Goal: Task Accomplishment & Management: Complete application form

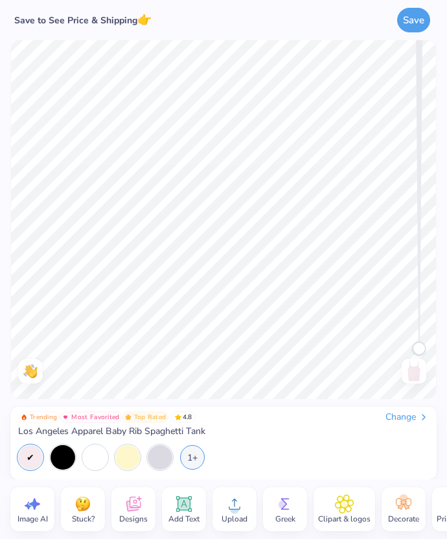
click at [141, 501] on icon at bounding box center [133, 504] width 19 height 19
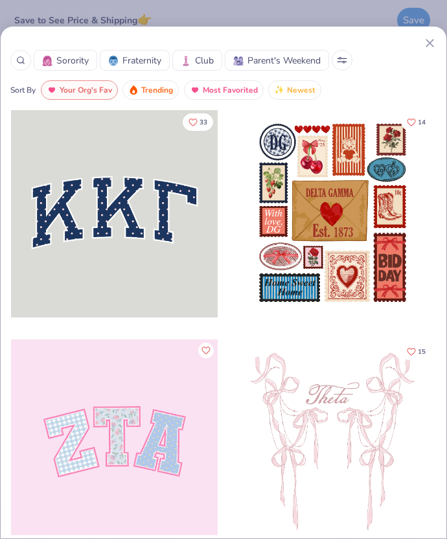
click at [425, 41] on icon at bounding box center [430, 43] width 14 height 14
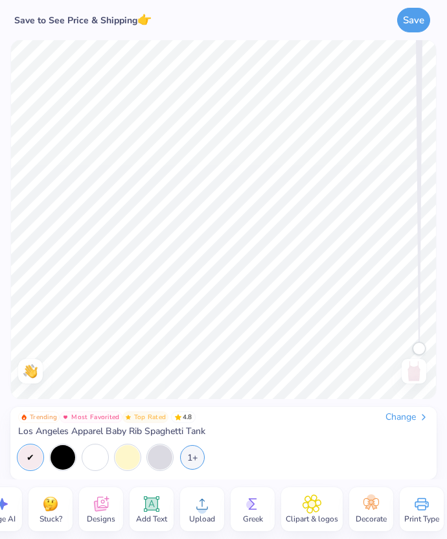
scroll to position [0, 40]
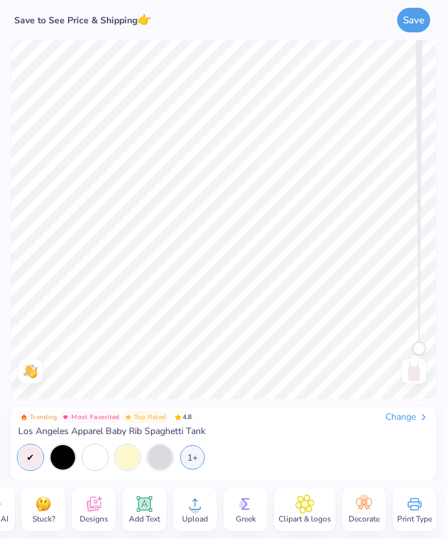
click at [359, 504] on icon at bounding box center [364, 504] width 19 height 19
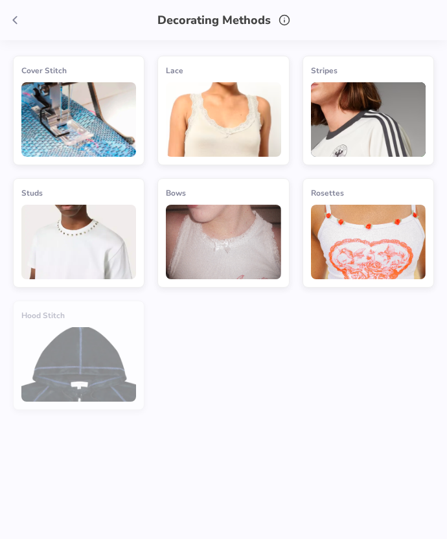
click at [19, 18] on icon at bounding box center [15, 20] width 14 height 14
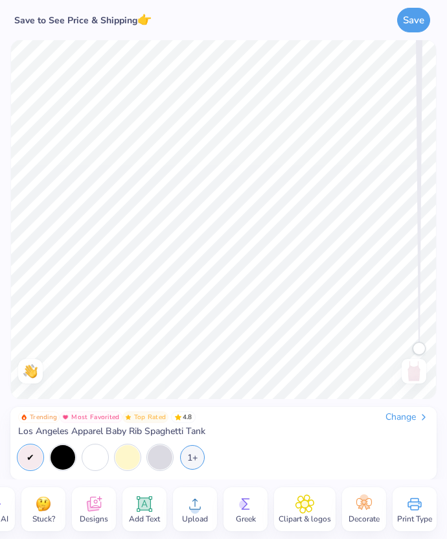
scroll to position [0, 0]
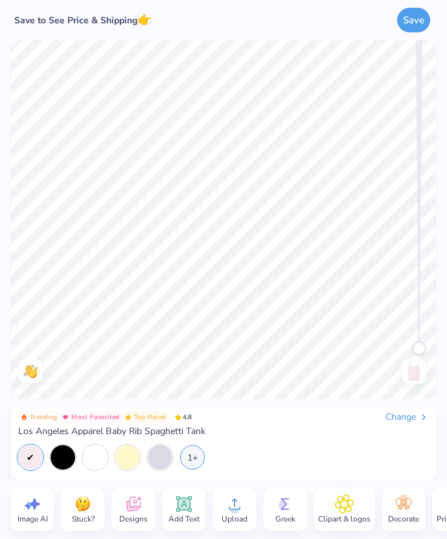
click at [136, 521] on span "Designs" at bounding box center [133, 519] width 29 height 10
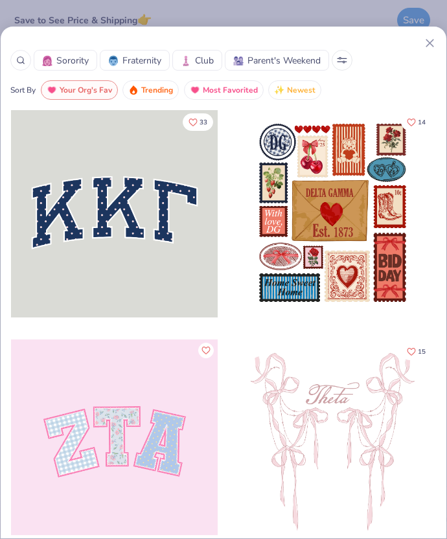
click at [350, 51] on div "Sorority Fraternity Club Parent's Weekend" at bounding box center [223, 60] width 427 height 21
click at [347, 67] on button at bounding box center [342, 60] width 21 height 21
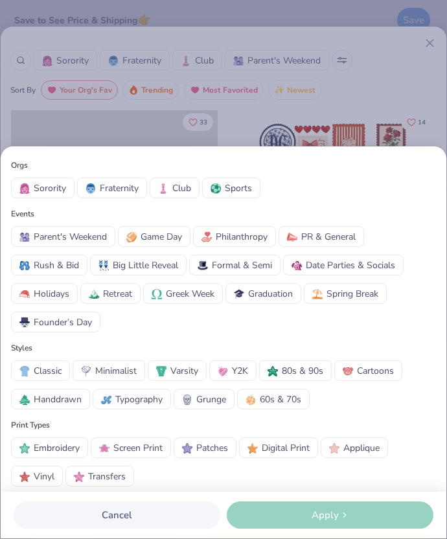
click at [350, 65] on div "Orgs Sorority Fraternity Club Sports Events Parent's Weekend Game Day Philanthr…" at bounding box center [223, 269] width 447 height 539
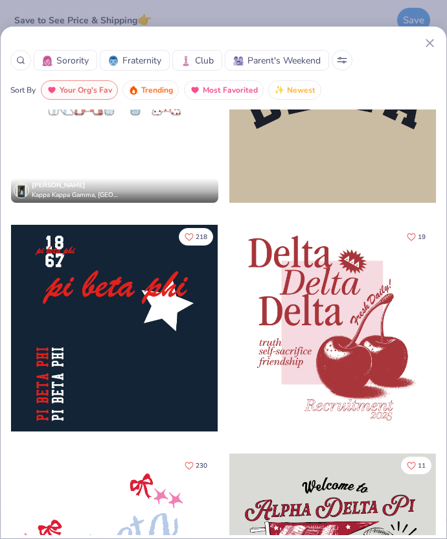
scroll to position [3530, 0]
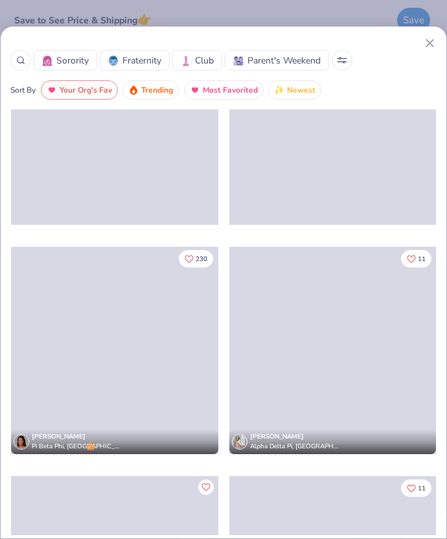
click at [425, 45] on icon at bounding box center [430, 43] width 14 height 14
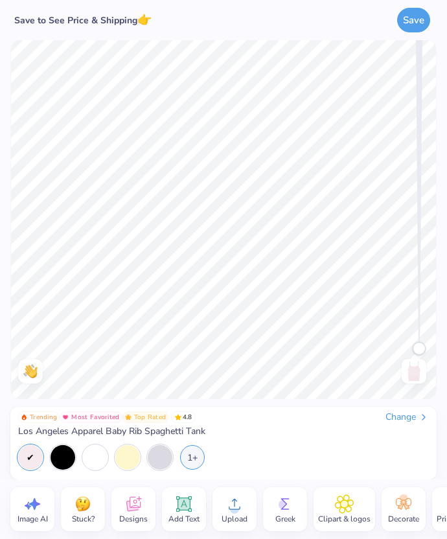
click at [405, 424] on div "Trending Most Favorited Top Rated 4.8 Change Los Angeles Apparel Baby Rib Spagh…" at bounding box center [223, 425] width 411 height 26
click at [230, 508] on circle at bounding box center [234, 509] width 9 height 9
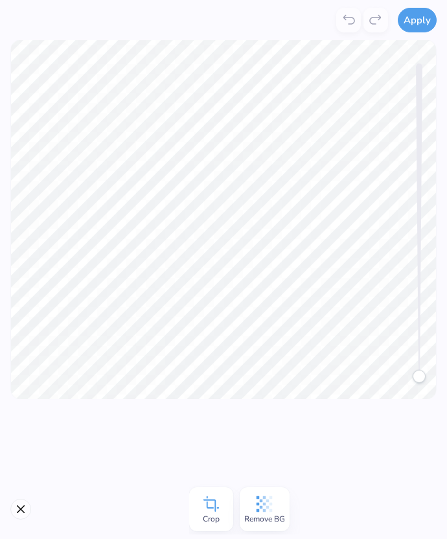
click at [259, 497] on icon at bounding box center [264, 504] width 19 height 19
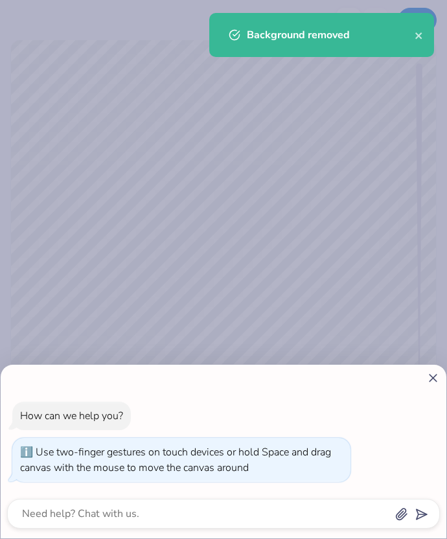
click at [432, 371] on icon at bounding box center [434, 378] width 14 height 14
type textarea "x"
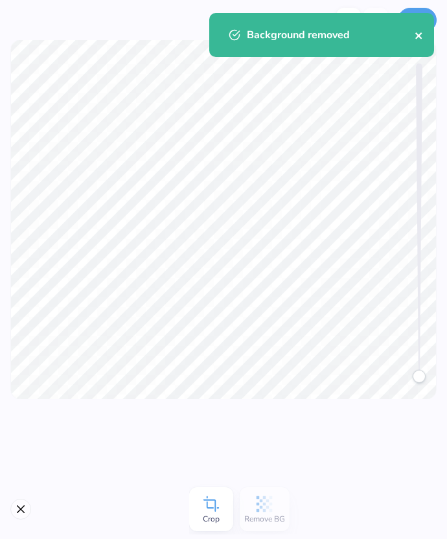
click at [418, 37] on icon "close" at bounding box center [419, 35] width 9 height 10
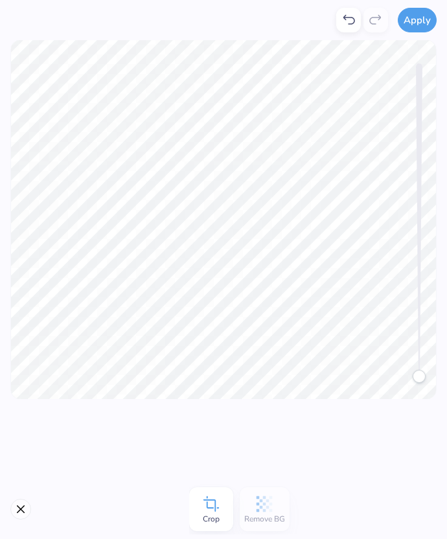
click at [419, 29] on div "Apply Crop Remove BG Trending Most Favorited Top Rated 4.8 Change Los Angeles A…" at bounding box center [223, 269] width 447 height 539
click at [414, 21] on button "Apply" at bounding box center [417, 18] width 39 height 25
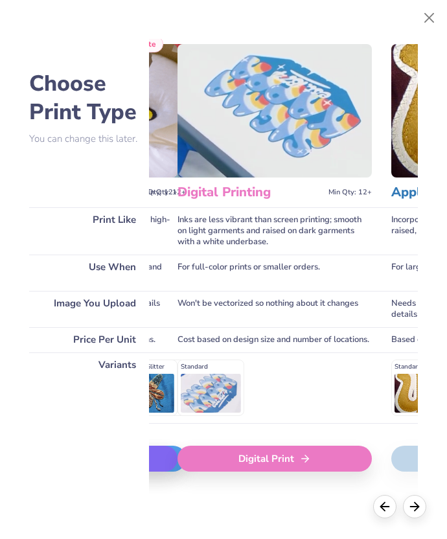
scroll to position [14, 441]
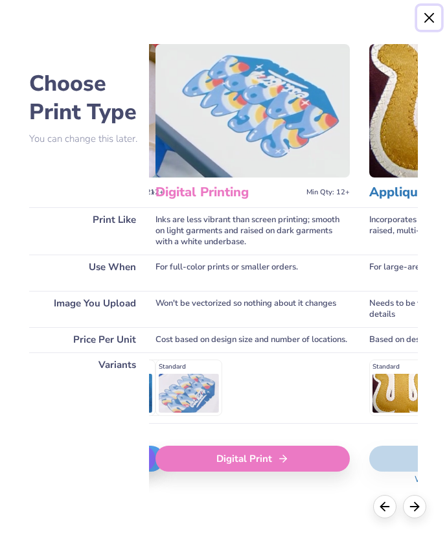
click at [435, 23] on button "Close" at bounding box center [429, 18] width 25 height 25
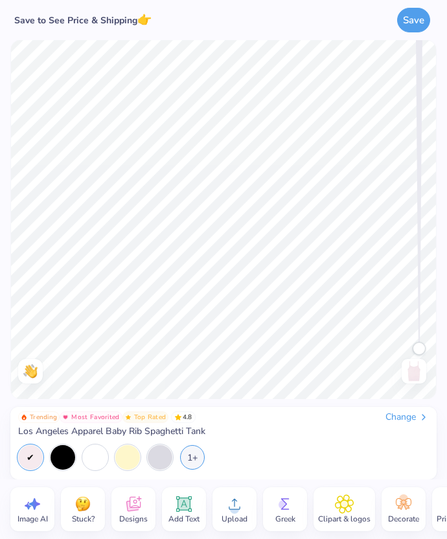
click at [230, 508] on icon at bounding box center [234, 504] width 19 height 19
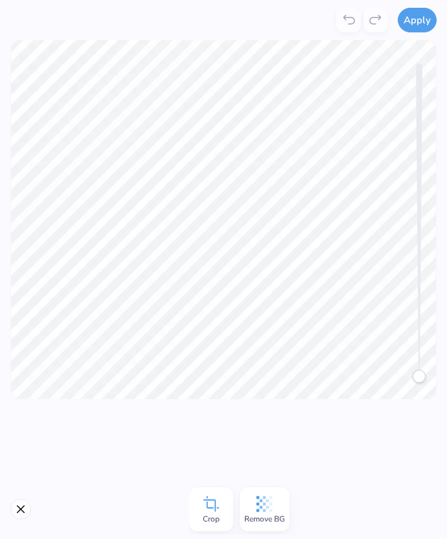
click at [276, 506] on div "Remove BG" at bounding box center [265, 510] width 50 height 44
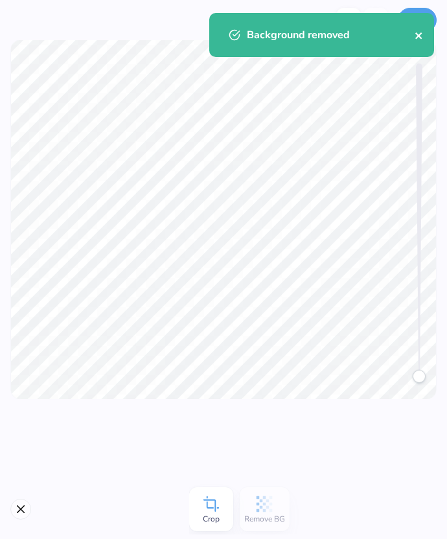
click at [421, 38] on icon "close" at bounding box center [419, 35] width 6 height 6
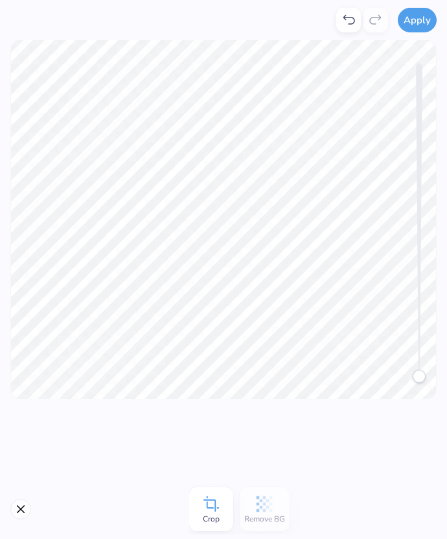
click at [421, 22] on div "Background removed" at bounding box center [322, 39] width 230 height 59
click at [409, 21] on button "Apply" at bounding box center [417, 18] width 39 height 25
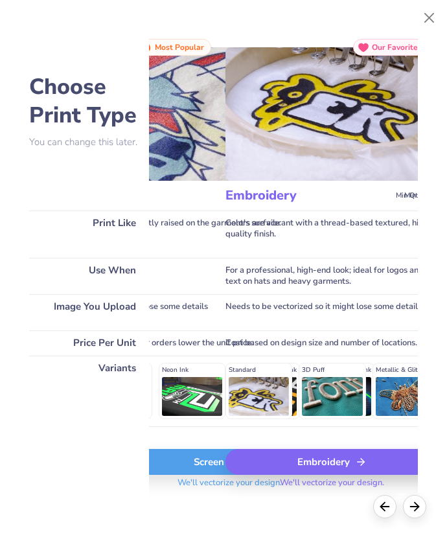
scroll to position [0, 156]
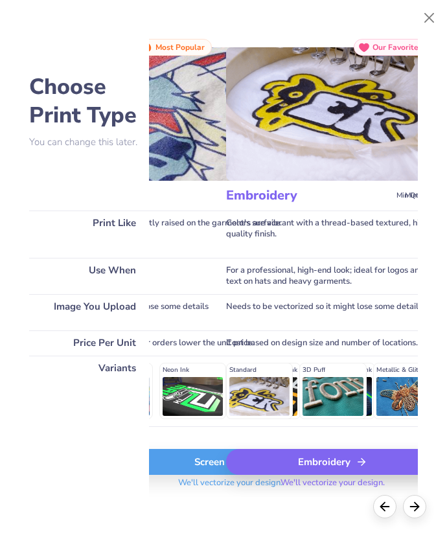
click at [320, 162] on img at bounding box center [333, 114] width 214 height 134
click at [360, 468] on icon at bounding box center [362, 462] width 12 height 12
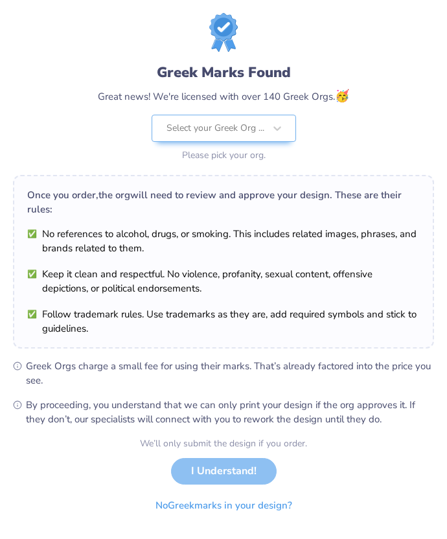
click at [230, 469] on div "We’ll only submit the design if you order. I Understand! No Greek marks in your…" at bounding box center [223, 478] width 167 height 82
click at [235, 132] on div at bounding box center [216, 128] width 98 height 17
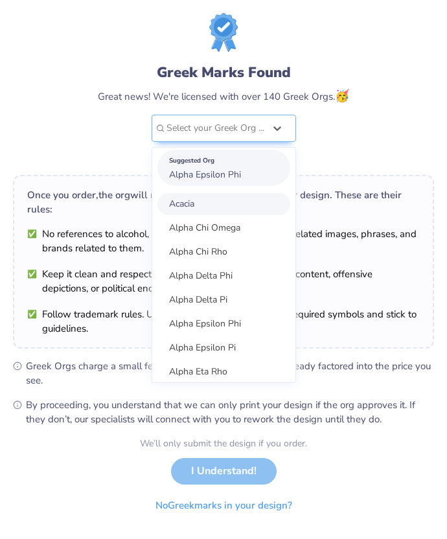
click at [236, 172] on span "Alpha Epsilon Phi" at bounding box center [205, 175] width 72 height 12
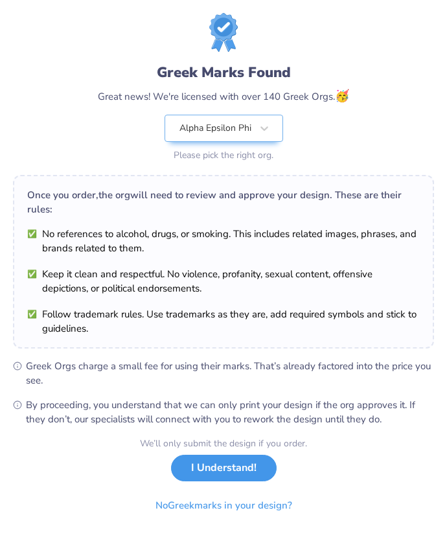
click at [220, 455] on button "I Understand!" at bounding box center [224, 468] width 106 height 27
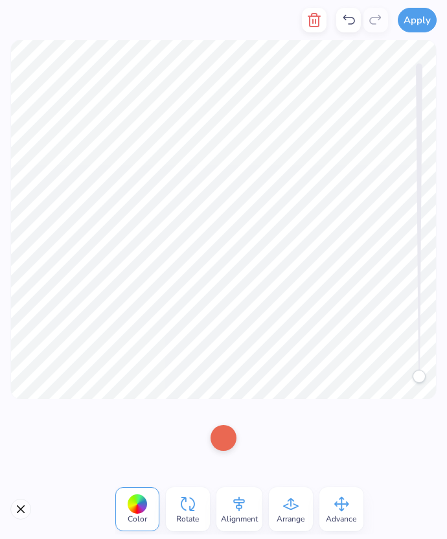
click at [228, 451] on div at bounding box center [224, 438] width 26 height 26
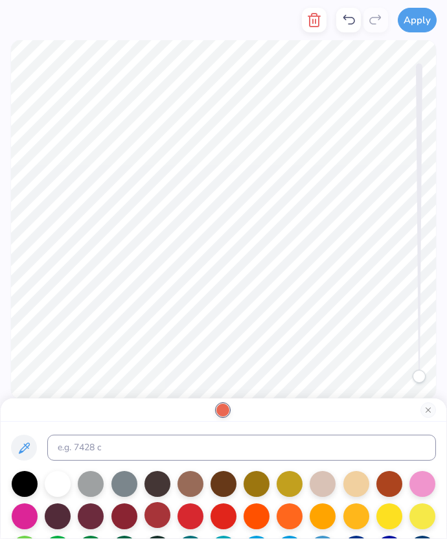
click at [161, 515] on div at bounding box center [158, 515] width 26 height 26
click at [130, 519] on div at bounding box center [125, 515] width 26 height 26
click at [277, 521] on div at bounding box center [290, 515] width 26 height 26
click at [229, 520] on div at bounding box center [224, 515] width 26 height 26
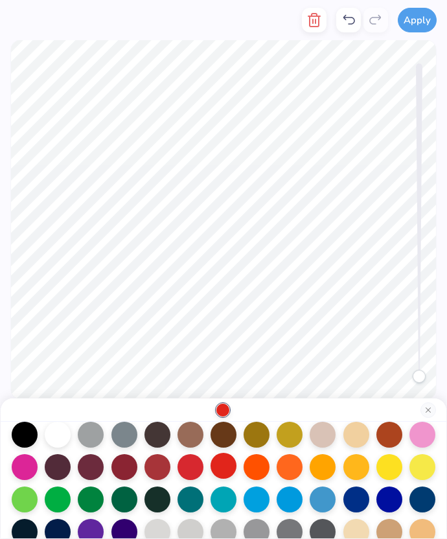
scroll to position [58, 0]
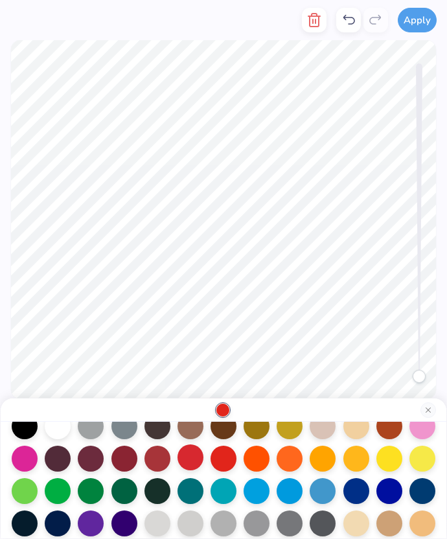
click at [191, 459] on div at bounding box center [191, 458] width 26 height 26
click at [30, 459] on div at bounding box center [25, 458] width 26 height 26
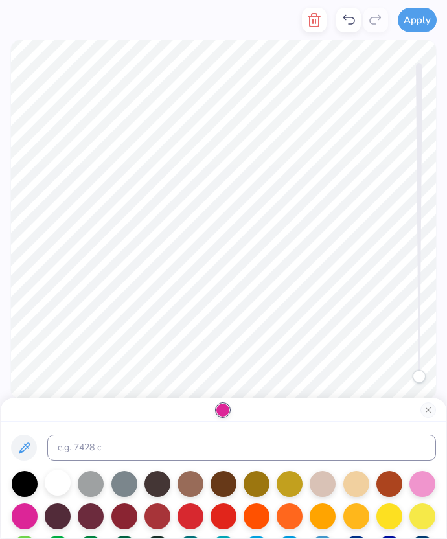
click at [63, 488] on div at bounding box center [58, 483] width 26 height 26
click at [16, 488] on div at bounding box center [25, 483] width 26 height 26
click at [53, 489] on div at bounding box center [58, 483] width 26 height 26
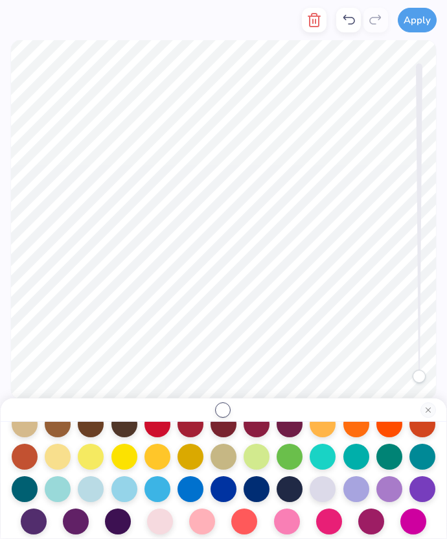
scroll to position [191, 0]
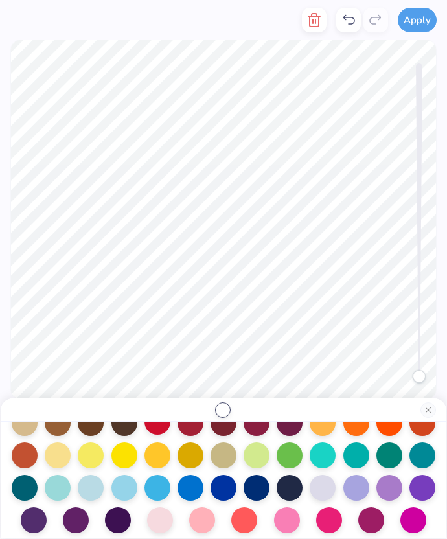
click at [155, 425] on div at bounding box center [158, 422] width 26 height 26
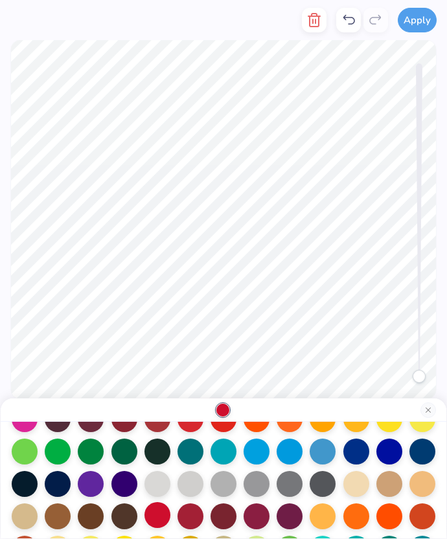
scroll to position [90, 0]
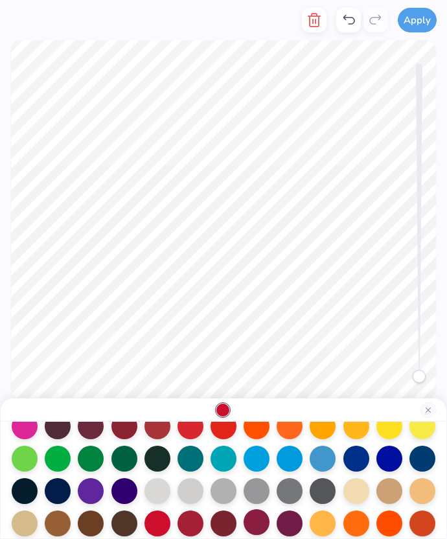
click at [259, 521] on div at bounding box center [257, 523] width 26 height 26
click at [285, 524] on div at bounding box center [290, 523] width 26 height 26
click at [186, 519] on div at bounding box center [191, 523] width 26 height 26
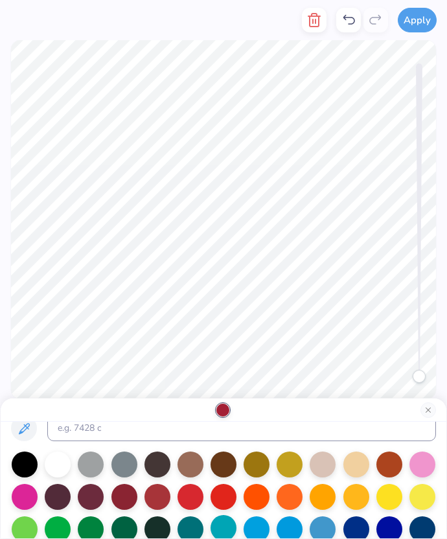
scroll to position [16, 0]
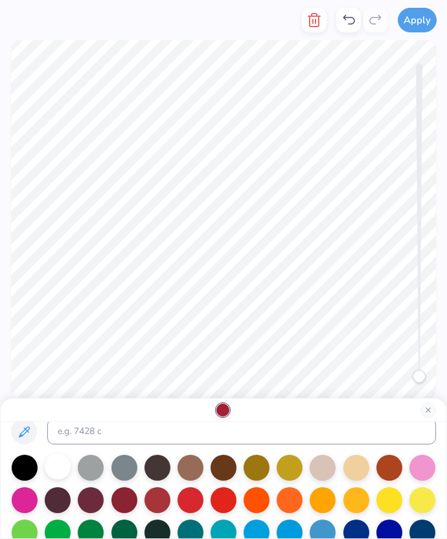
click at [49, 475] on div at bounding box center [58, 467] width 26 height 26
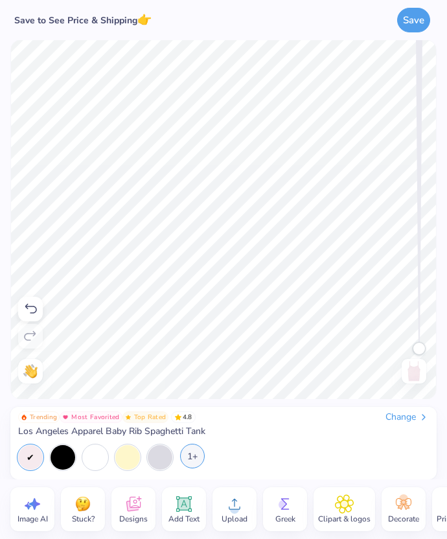
click at [191, 460] on div "1+" at bounding box center [192, 456] width 25 height 25
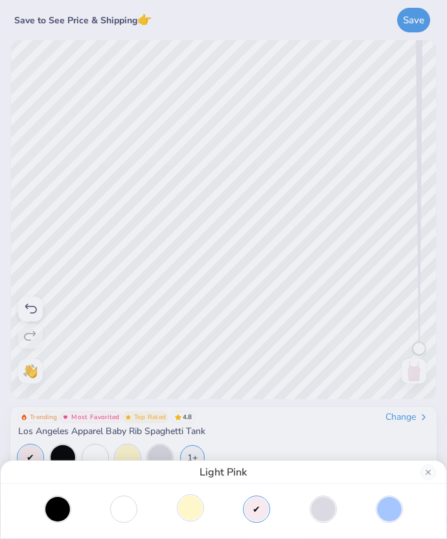
click at [198, 504] on div at bounding box center [190, 508] width 25 height 25
click at [255, 513] on div at bounding box center [256, 508] width 25 height 25
click at [387, 511] on div at bounding box center [389, 508] width 25 height 25
click at [256, 508] on div at bounding box center [256, 508] width 25 height 25
click at [60, 503] on div at bounding box center [57, 508] width 25 height 25
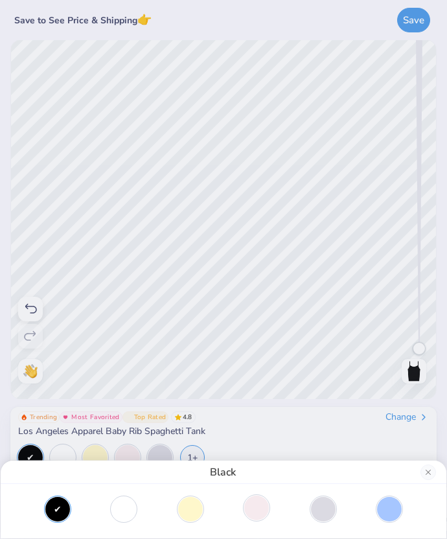
click at [269, 505] on div at bounding box center [256, 508] width 25 height 25
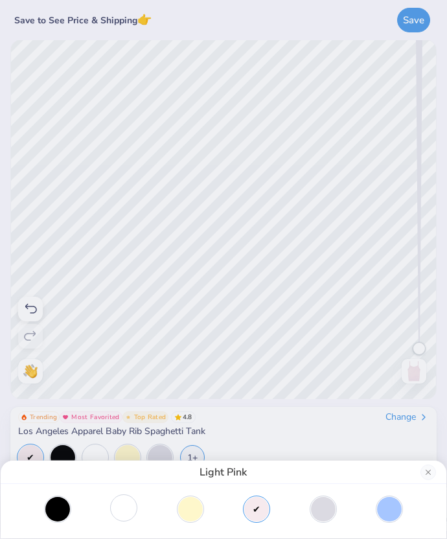
click at [136, 510] on div at bounding box center [124, 508] width 25 height 25
click at [60, 513] on div at bounding box center [57, 508] width 25 height 25
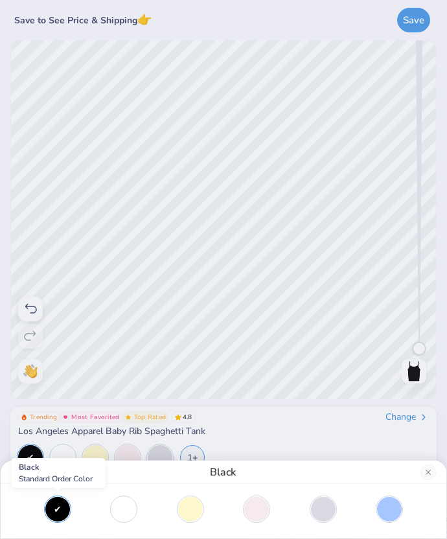
click at [272, 515] on div at bounding box center [224, 509] width 420 height 25
click at [253, 513] on div at bounding box center [256, 508] width 25 height 25
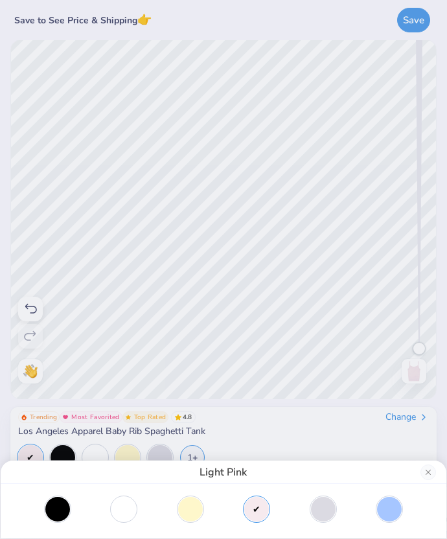
click at [261, 451] on div "Light Pink" at bounding box center [223, 269] width 447 height 539
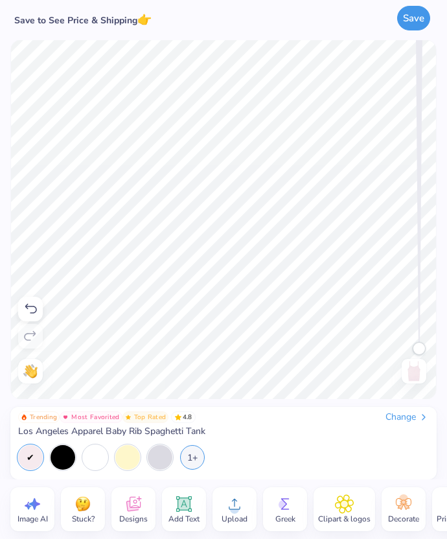
click at [421, 18] on button "Save" at bounding box center [413, 18] width 33 height 25
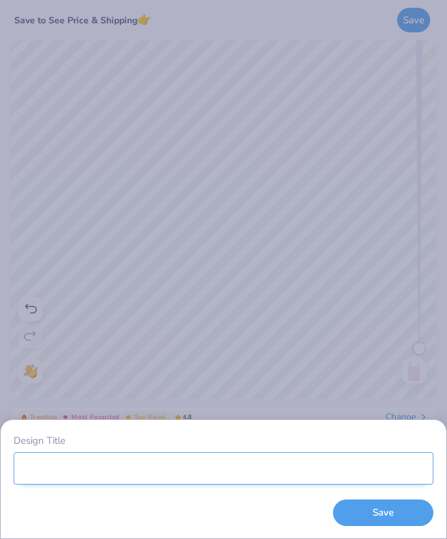
click at [192, 471] on input "Design Title" at bounding box center [224, 468] width 420 height 32
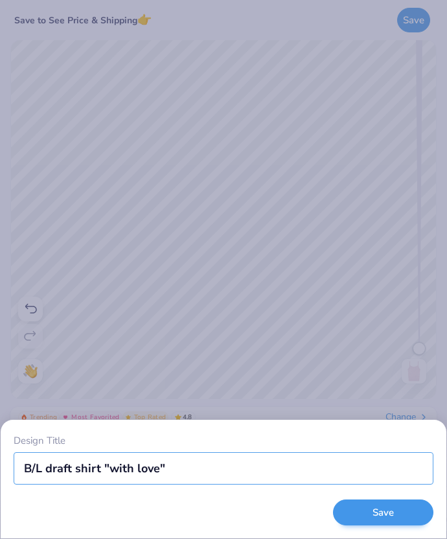
type input "B/L draft shirt "with love""
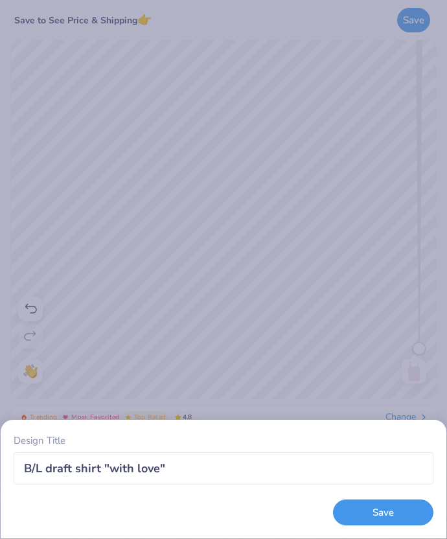
click at [342, 517] on button "Save" at bounding box center [383, 513] width 100 height 27
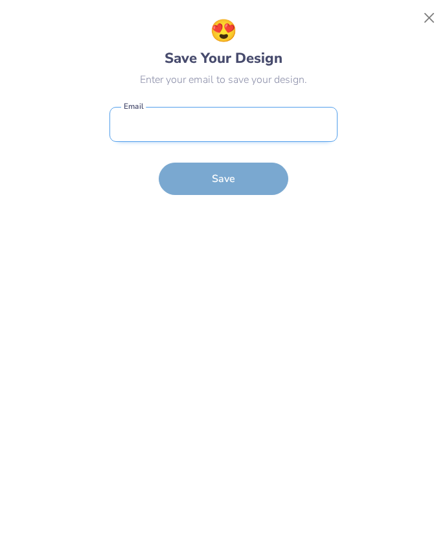
click at [226, 140] on input "email" at bounding box center [224, 125] width 228 height 36
type input "[EMAIL_ADDRESS][DOMAIN_NAME]"
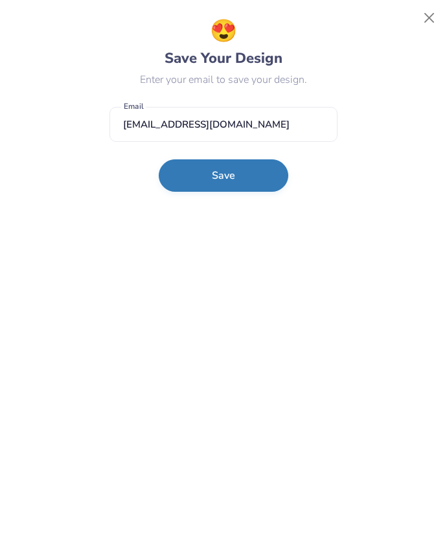
click at [227, 172] on button "Save" at bounding box center [224, 175] width 130 height 32
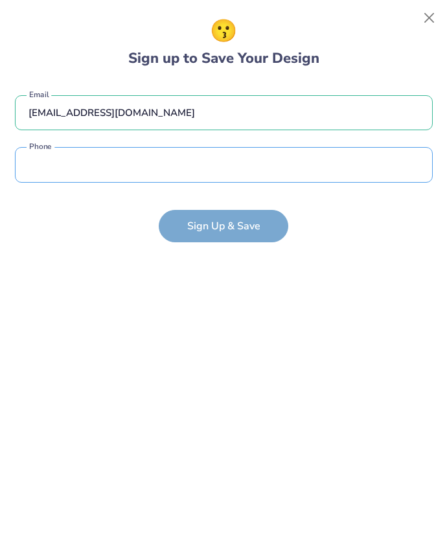
click at [225, 172] on input "tel" at bounding box center [224, 165] width 418 height 36
type input "[PHONE_NUMBER]"
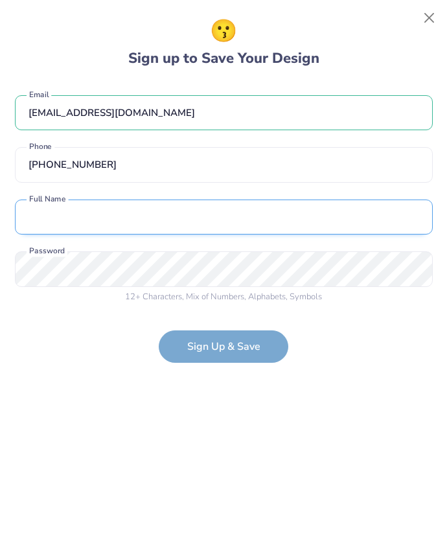
click at [174, 229] on input "text" at bounding box center [224, 218] width 418 height 36
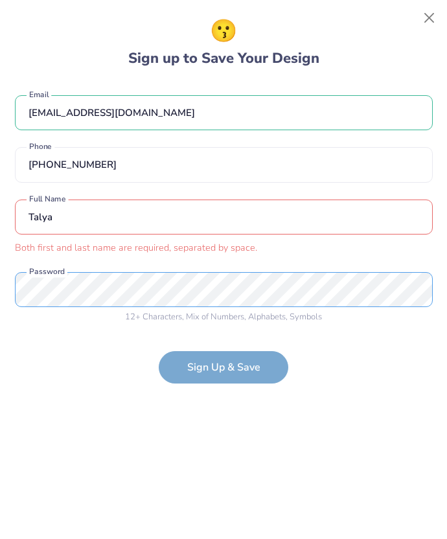
click at [166, 263] on div "[EMAIL_ADDRESS][DOMAIN_NAME] Email [PHONE_NUMBER] Phone [PERSON_NAME] Both firs…" at bounding box center [224, 206] width 418 height 248
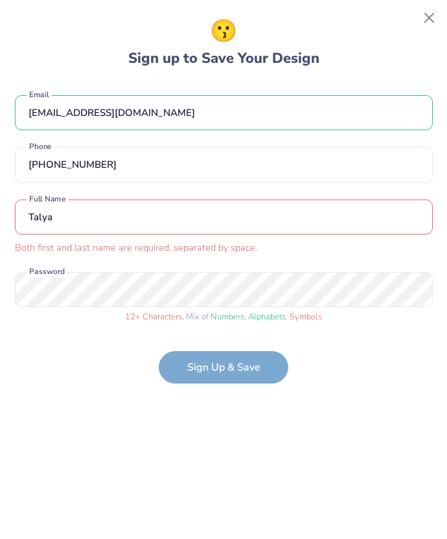
click at [246, 378] on form "[EMAIL_ADDRESS][DOMAIN_NAME] Email [PHONE_NUMBER] Phone [PERSON_NAME] Both firs…" at bounding box center [224, 232] width 418 height 301
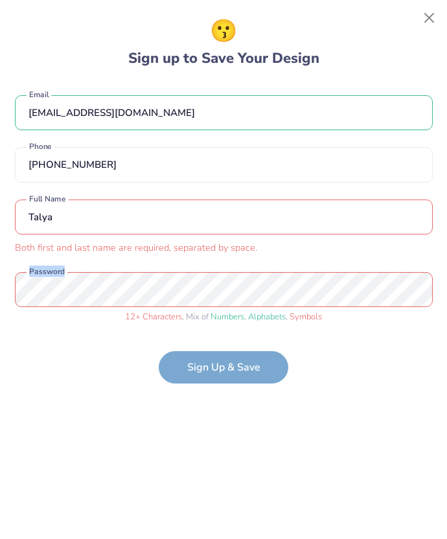
click at [246, 378] on form "[EMAIL_ADDRESS][DOMAIN_NAME] Email [PHONE_NUMBER] Phone [PERSON_NAME] Both firs…" at bounding box center [224, 232] width 418 height 301
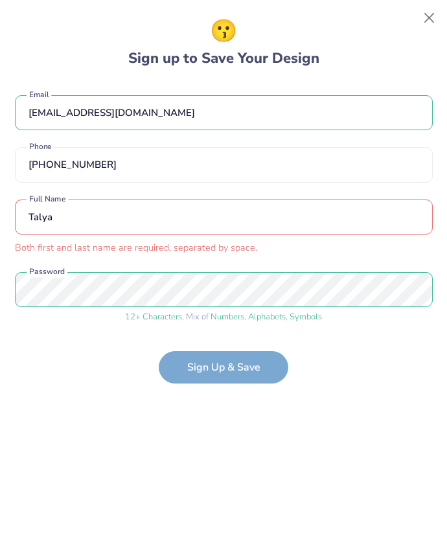
click at [185, 370] on form "[EMAIL_ADDRESS][DOMAIN_NAME] Email [PHONE_NUMBER] Phone [PERSON_NAME] Both firs…" at bounding box center [224, 232] width 418 height 301
click at [200, 370] on form "[EMAIL_ADDRESS][DOMAIN_NAME] Email [PHONE_NUMBER] Phone [PERSON_NAME] Both firs…" at bounding box center [224, 232] width 418 height 301
click at [240, 380] on form "[EMAIL_ADDRESS][DOMAIN_NAME] Email [PHONE_NUMBER] Phone [PERSON_NAME] Both firs…" at bounding box center [224, 232] width 418 height 301
click at [235, 380] on form "[EMAIL_ADDRESS][DOMAIN_NAME] Email [PHONE_NUMBER] Phone [PERSON_NAME] Both firs…" at bounding box center [224, 232] width 418 height 301
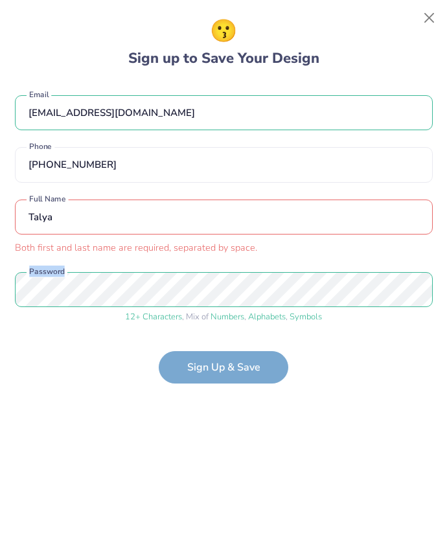
click at [235, 380] on form "[EMAIL_ADDRESS][DOMAIN_NAME] Email [PHONE_NUMBER] Phone [PERSON_NAME] Both firs…" at bounding box center [224, 232] width 418 height 301
click at [209, 323] on div "[EMAIL_ADDRESS][DOMAIN_NAME] Email [PHONE_NUMBER] Phone [PERSON_NAME] Both firs…" at bounding box center [224, 206] width 418 height 248
click at [108, 220] on input "Talya" at bounding box center [224, 218] width 418 height 36
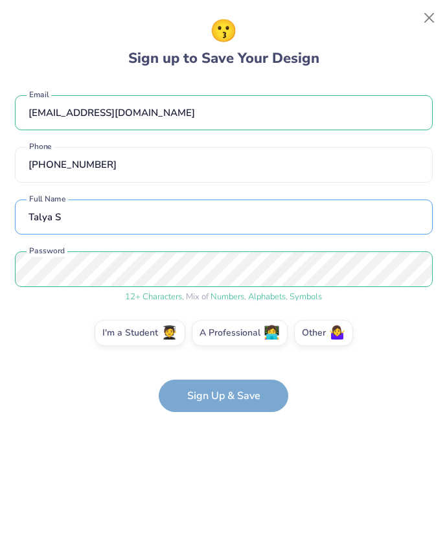
type input "Talya S"
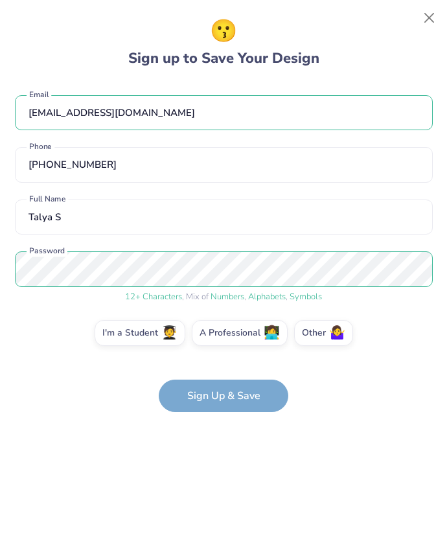
click at [215, 408] on form "[EMAIL_ADDRESS][DOMAIN_NAME] Email [PHONE_NUMBER] Phone [PERSON_NAME] S Full Na…" at bounding box center [224, 247] width 418 height 331
click at [208, 397] on form "[EMAIL_ADDRESS][DOMAIN_NAME] Email [PHONE_NUMBER] Phone [PERSON_NAME] S Full Na…" at bounding box center [224, 247] width 418 height 331
click at [155, 330] on label "I'm a Student 🧑‍🎓" at bounding box center [140, 331] width 91 height 26
click at [220, 333] on input "I'm a Student 🧑‍🎓" at bounding box center [224, 337] width 8 height 8
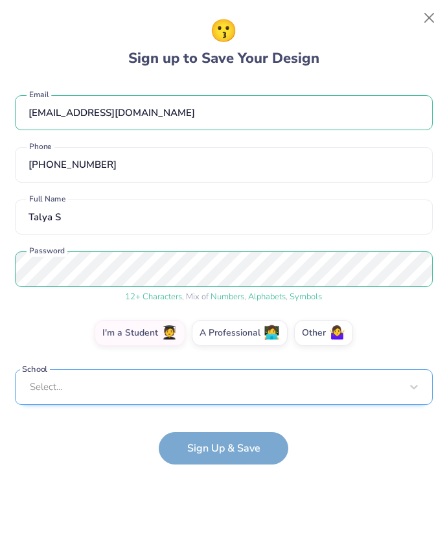
click at [188, 397] on div "Select..." at bounding box center [224, 388] width 418 height 36
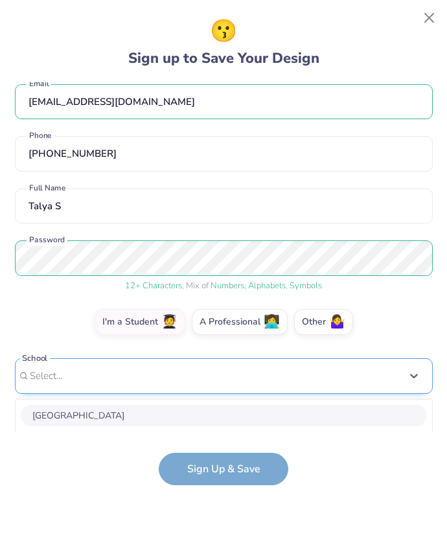
scroll to position [173, 0]
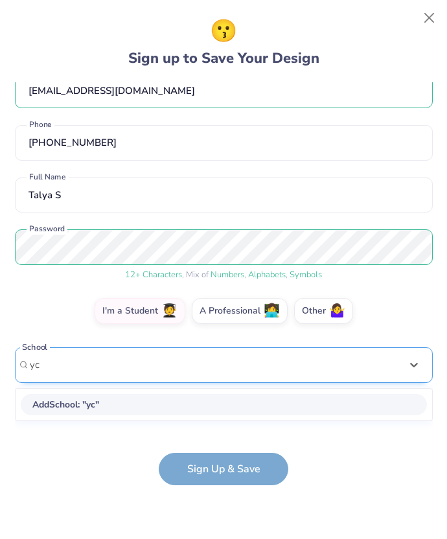
type input "y"
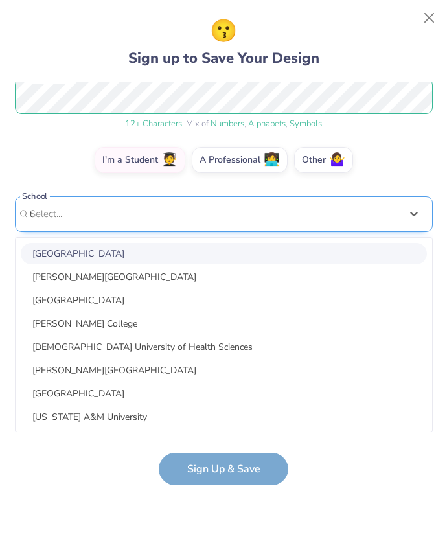
scroll to position [22, 0]
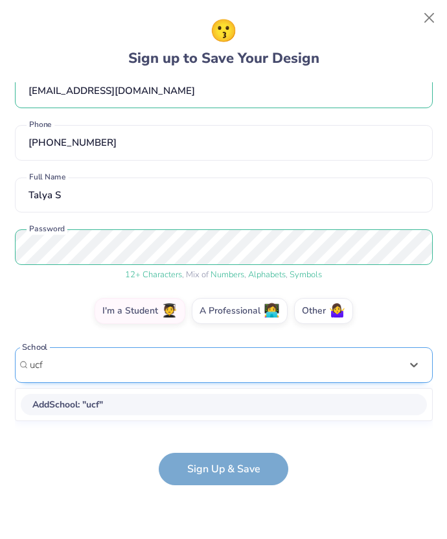
type input "ucf"
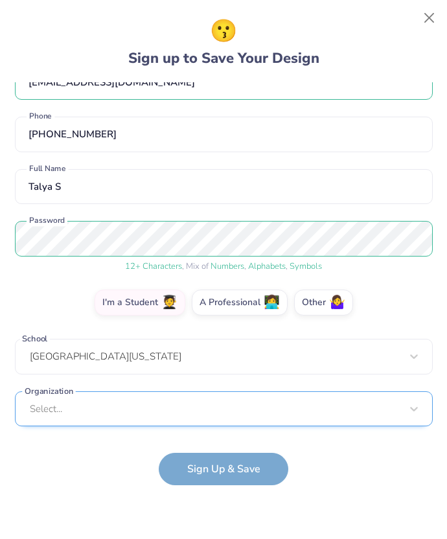
scroll to position [225, 0]
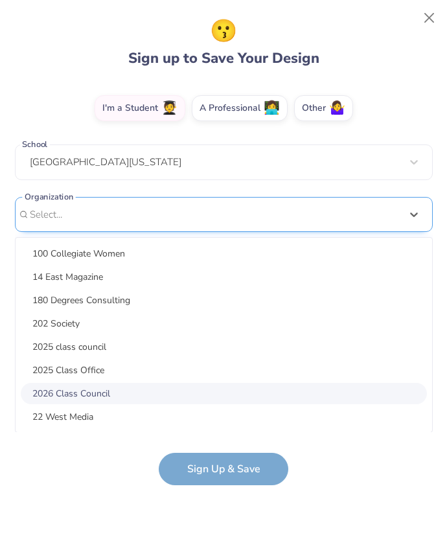
click at [124, 395] on div "option focused, 7 of 15. 15 results available. Use Up and Down to choose option…" at bounding box center [224, 315] width 418 height 237
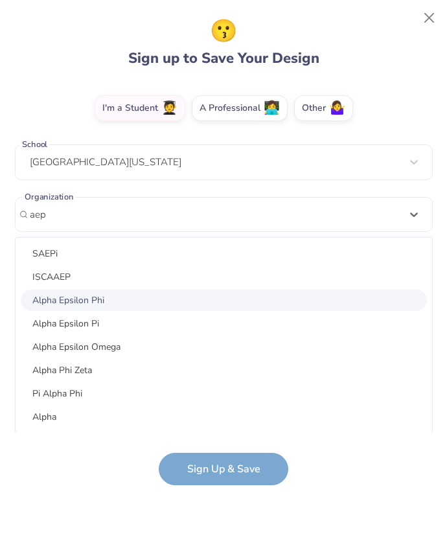
click at [89, 302] on div "Alpha Epsilon Phi" at bounding box center [224, 300] width 406 height 21
type input "aep"
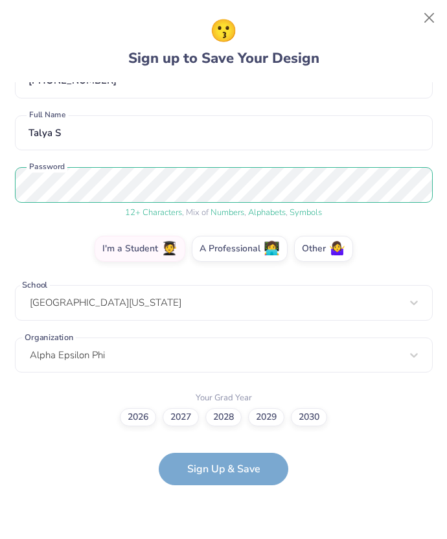
scroll to position [84, 0]
click at [173, 419] on label "2027" at bounding box center [181, 416] width 36 height 18
click at [220, 497] on input "2027" at bounding box center [224, 501] width 8 height 8
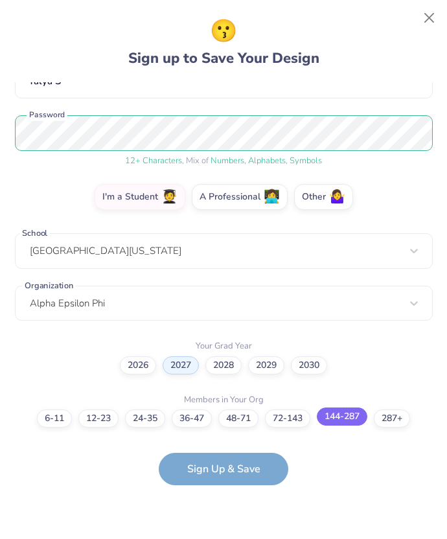
click at [336, 420] on label "144-287" at bounding box center [342, 417] width 51 height 18
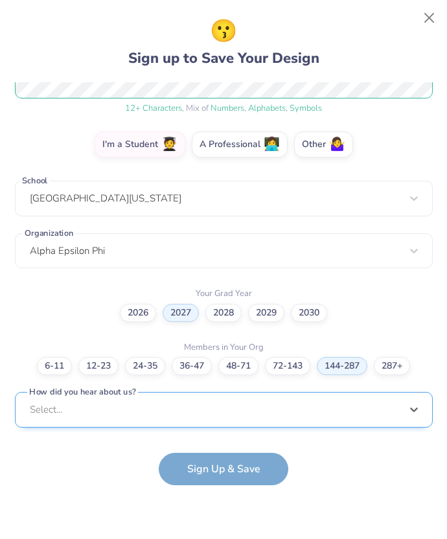
scroll to position [383, 0]
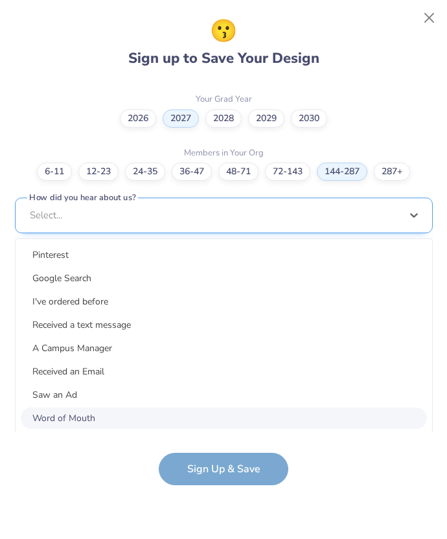
click at [232, 410] on div "option Word of Mouth focused, 8 of 15. 15 results available. Use Up and Down to…" at bounding box center [224, 316] width 418 height 237
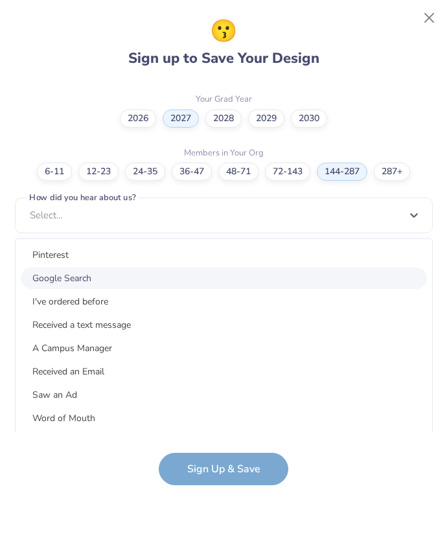
click at [163, 279] on div "Google Search" at bounding box center [224, 278] width 406 height 21
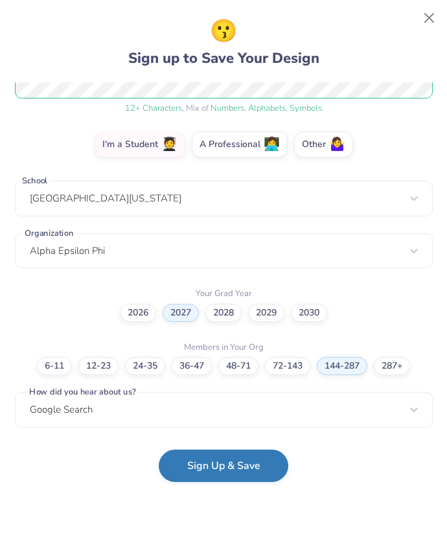
click at [206, 466] on button "Sign Up & Save" at bounding box center [224, 466] width 130 height 32
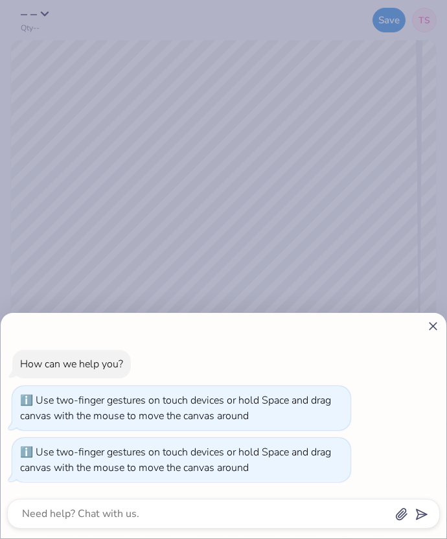
click at [435, 325] on icon at bounding box center [434, 327] width 14 height 14
type textarea "x"
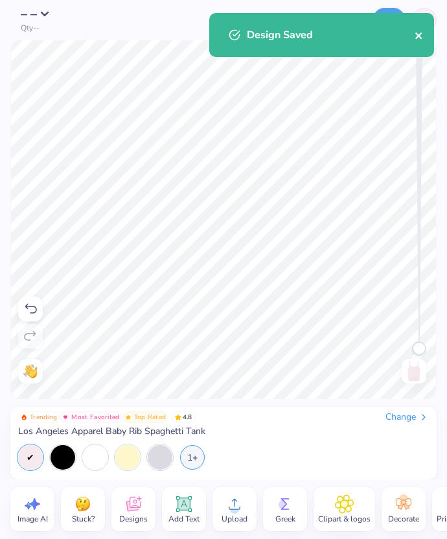
click at [420, 41] on button "close" at bounding box center [419, 35] width 9 height 16
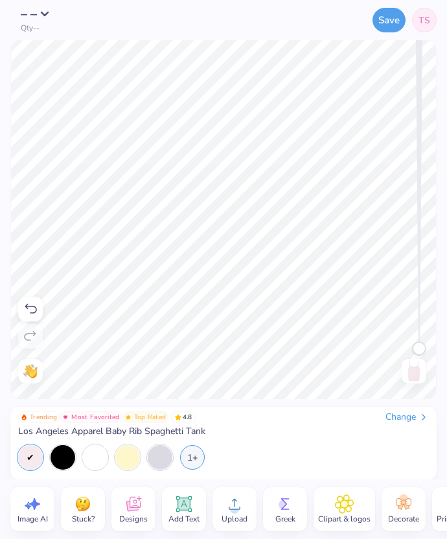
click at [421, 16] on div "Design Saved" at bounding box center [322, 12] width 230 height 5
click at [383, 34] on div "Save TS" at bounding box center [289, 20] width 296 height 40
click at [385, 27] on button "Save" at bounding box center [389, 18] width 33 height 25
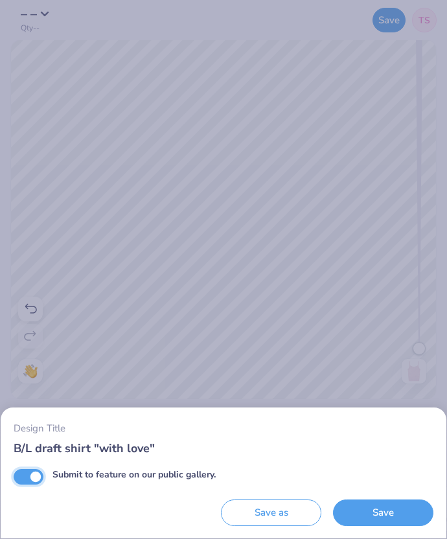
click at [32, 479] on input "Submit to feature on our public gallery." at bounding box center [29, 477] width 30 height 16
checkbox input "false"
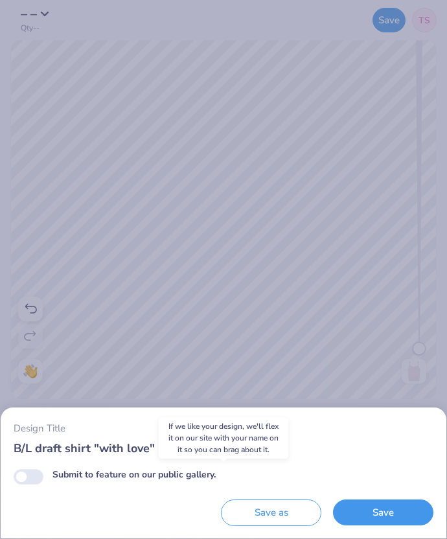
click at [346, 515] on button "Save" at bounding box center [383, 513] width 100 height 27
